Goal: Navigation & Orientation: Understand site structure

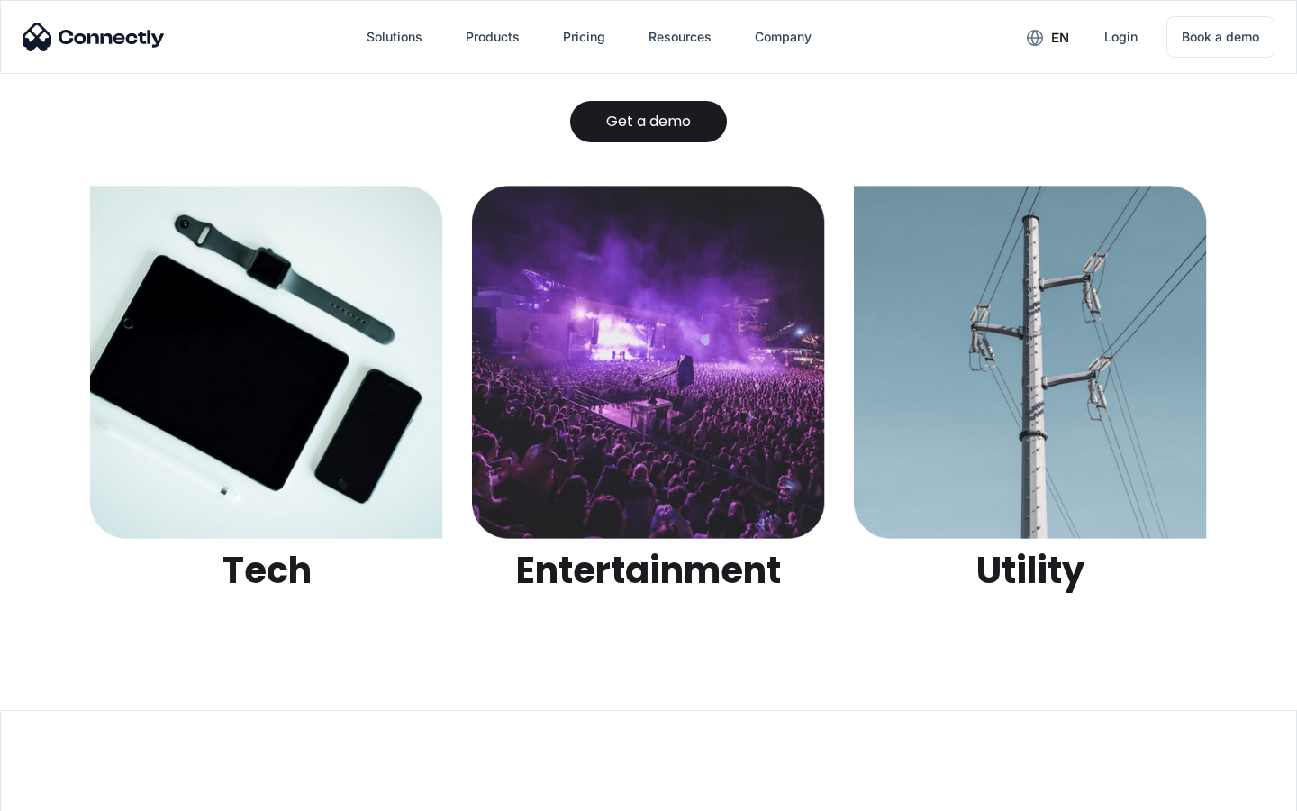
scroll to position [5684, 0]
